Goal: Task Accomplishment & Management: Complete application form

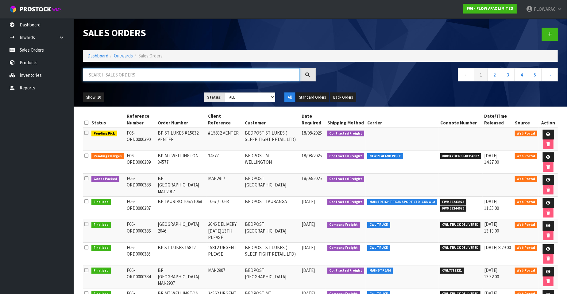
click at [204, 73] on input "text" at bounding box center [191, 74] width 217 height 13
type input "TAURIKO"
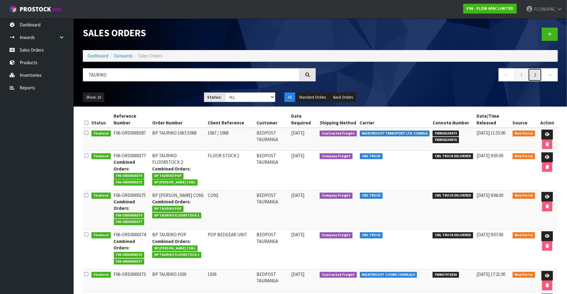
click at [539, 74] on link "2" at bounding box center [535, 74] width 14 height 13
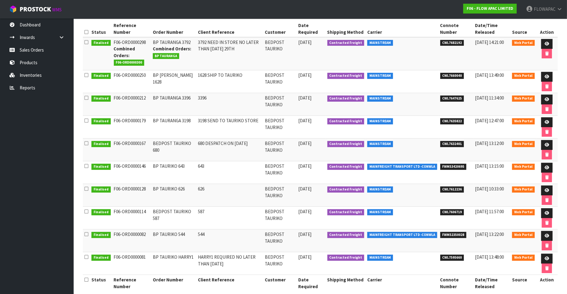
scroll to position [96, 0]
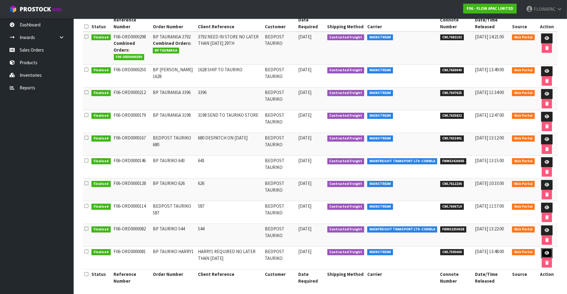
click at [547, 251] on icon at bounding box center [547, 253] width 5 height 4
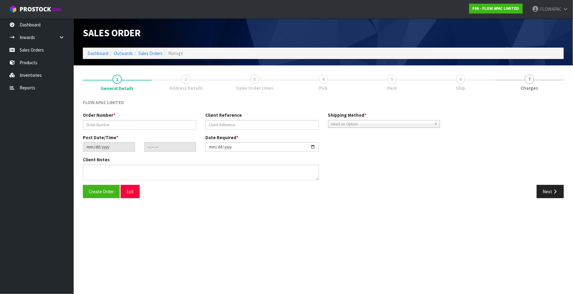
type input "BP TAURIKO HARRY1"
type input "HARRY1 REQUIRED NO LATER THAN [DATE]"
type input "[DATE]"
type input "15:18:00.000"
type input "[DATE]"
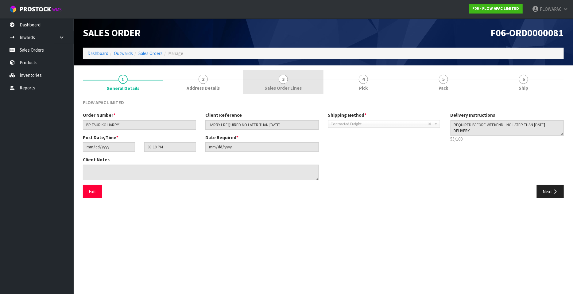
click at [283, 79] on span "3" at bounding box center [283, 79] width 9 height 9
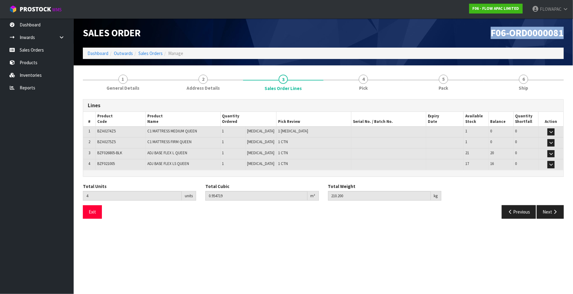
drag, startPoint x: 564, startPoint y: 34, endPoint x: 491, endPoint y: 33, distance: 73.4
click at [491, 33] on div "F06-ORD0000081" at bounding box center [445, 32] width 245 height 29
copy span "F06-ORD0000081"
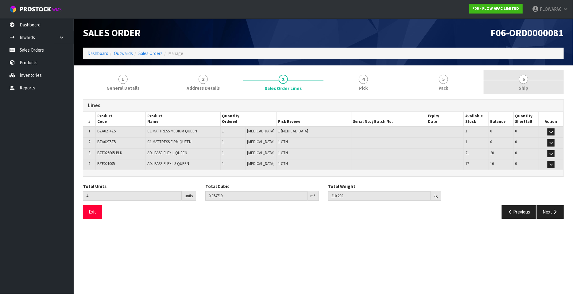
drag, startPoint x: 525, startPoint y: 82, endPoint x: 509, endPoint y: 82, distance: 16.9
click at [526, 82] on span "6" at bounding box center [523, 79] width 9 height 9
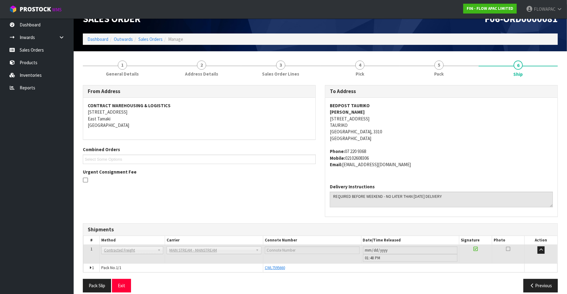
scroll to position [21, 0]
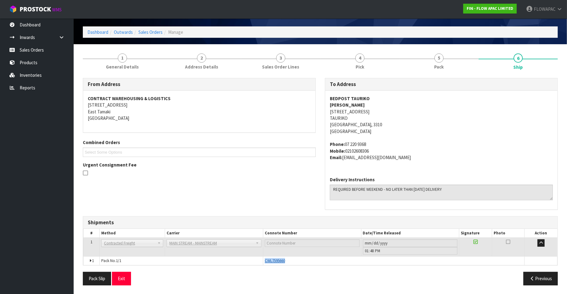
drag, startPoint x: 293, startPoint y: 261, endPoint x: 269, endPoint y: 258, distance: 24.1
click at [263, 262] on td "CWL7595660" at bounding box center [393, 260] width 261 height 9
copy span "CWL7595660"
click at [33, 23] on link "Dashboard" at bounding box center [37, 24] width 74 height 13
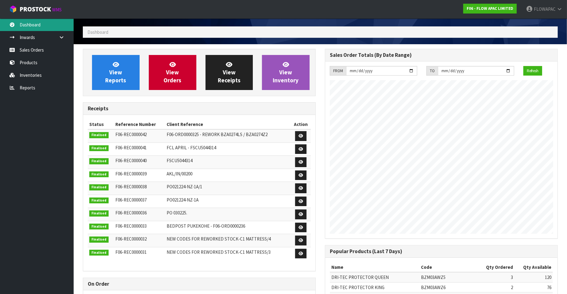
scroll to position [339, 242]
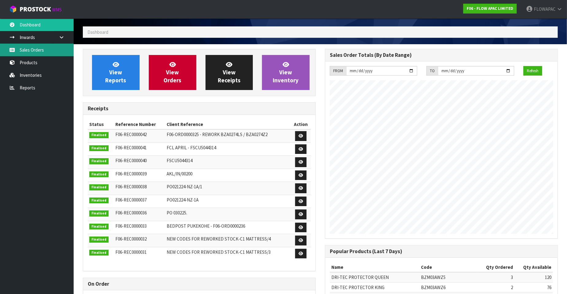
click at [30, 51] on link "Sales Orders" at bounding box center [37, 50] width 74 height 13
